Goal: Check status: Check status

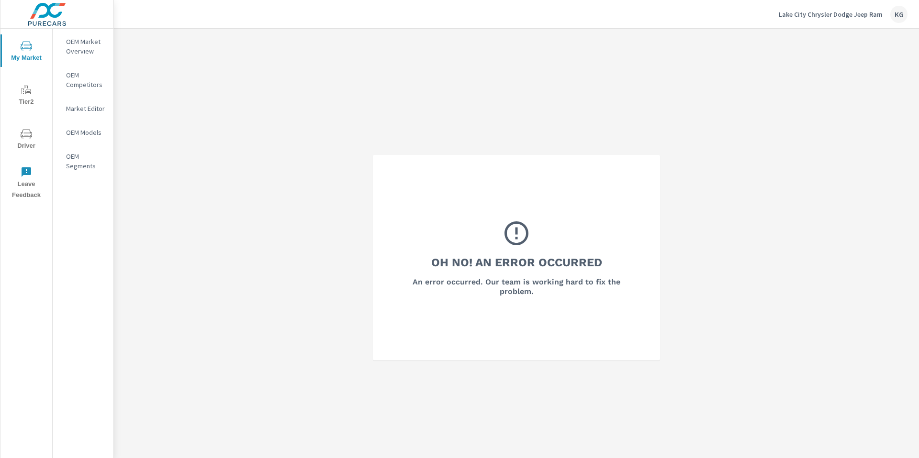
click at [848, 4] on button "Lake City Chrysler Dodge Jeep Ram KG" at bounding box center [843, 14] width 136 height 28
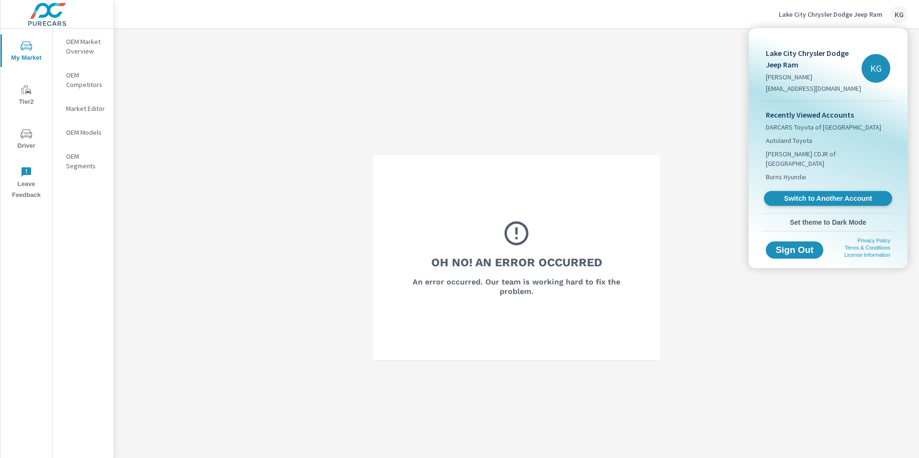
click at [774, 194] on span "Switch to Another Account" at bounding box center [827, 198] width 117 height 9
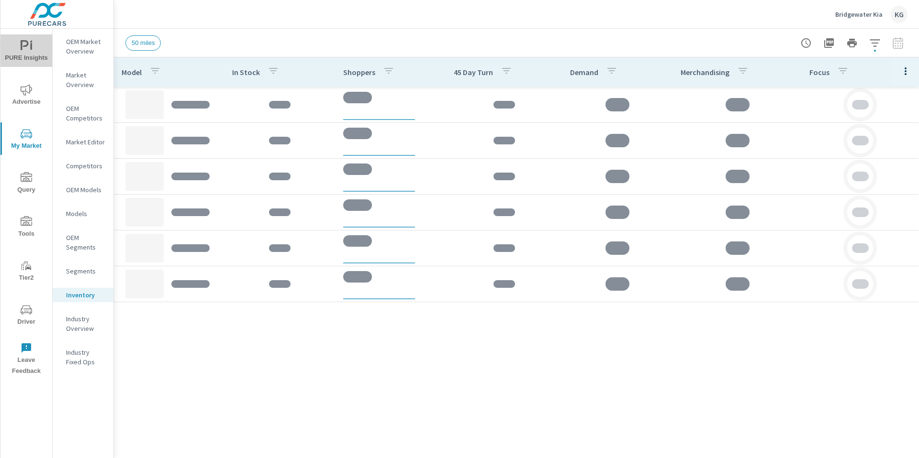
click at [32, 54] on span "PURE Insights" at bounding box center [26, 51] width 46 height 23
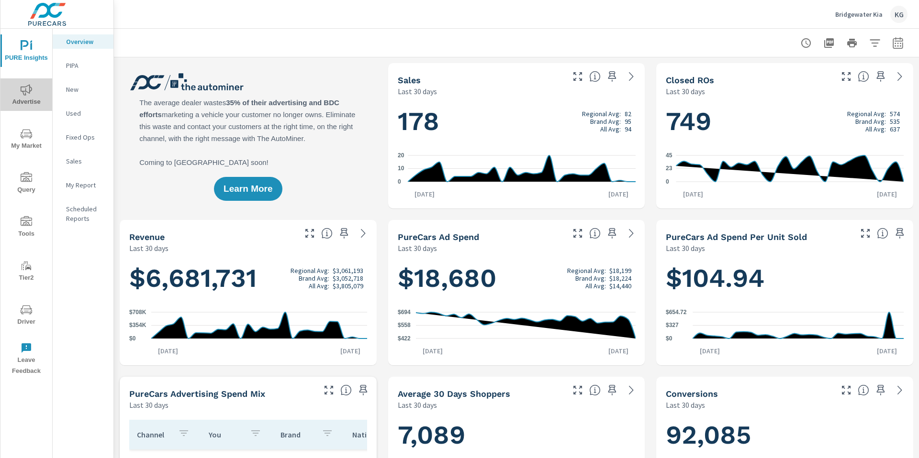
click at [20, 104] on span "Advertise" at bounding box center [26, 95] width 46 height 23
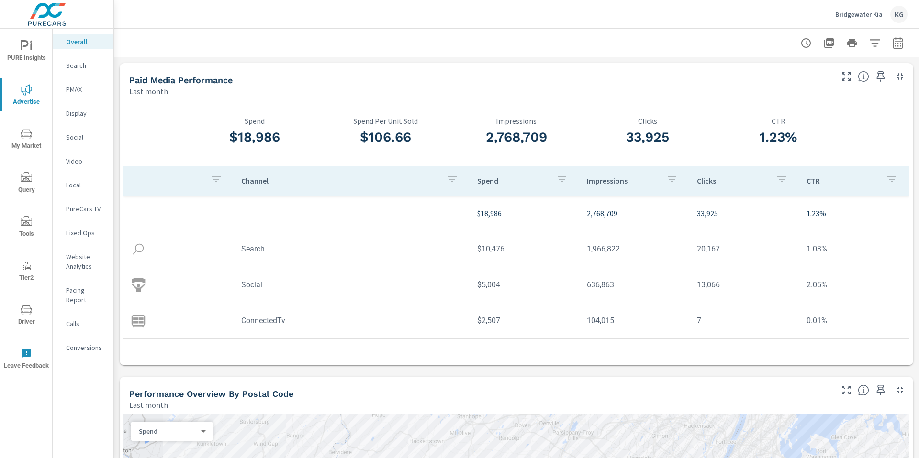
click at [71, 65] on p "Search" at bounding box center [86, 66] width 40 height 10
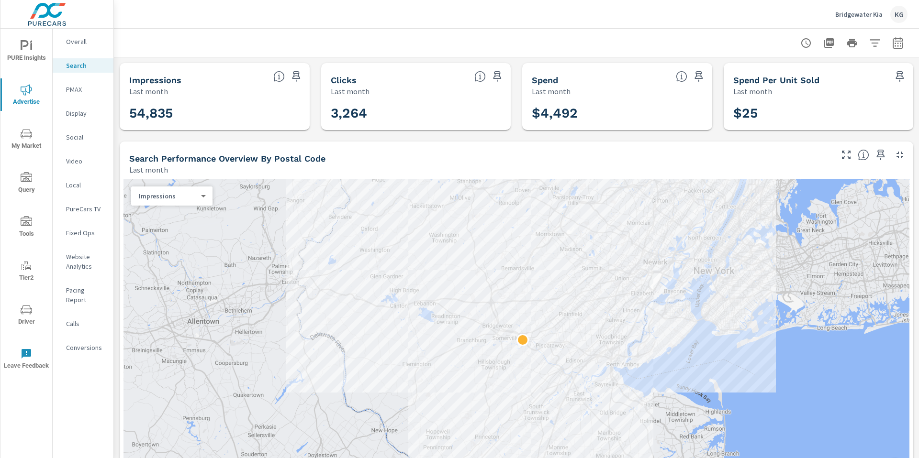
click at [88, 281] on nav "Overall Search PMAX Display Social Video Local PureCars TV Fixed Ops Website An…" at bounding box center [83, 199] width 61 height 340
click at [86, 288] on p "Pacing Report" at bounding box center [86, 295] width 40 height 19
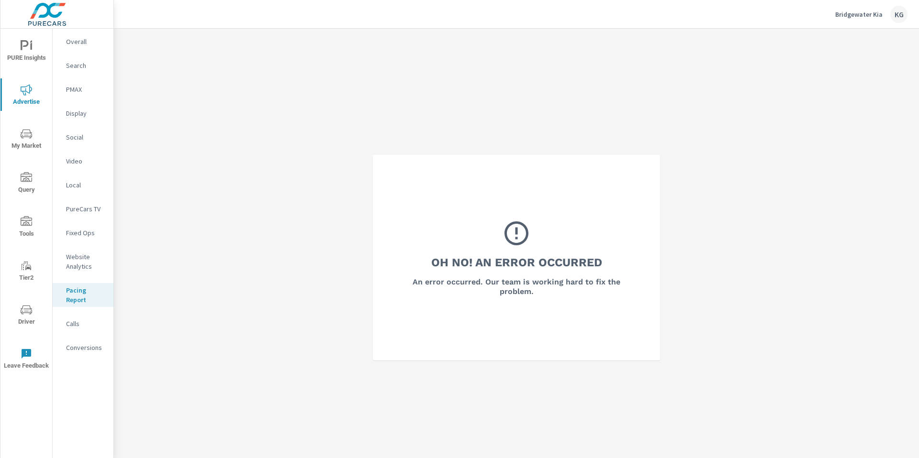
click at [66, 284] on div "Pacing Report" at bounding box center [83, 295] width 61 height 24
click at [71, 290] on p "Pacing Report" at bounding box center [86, 295] width 40 height 19
